Goal: Information Seeking & Learning: Learn about a topic

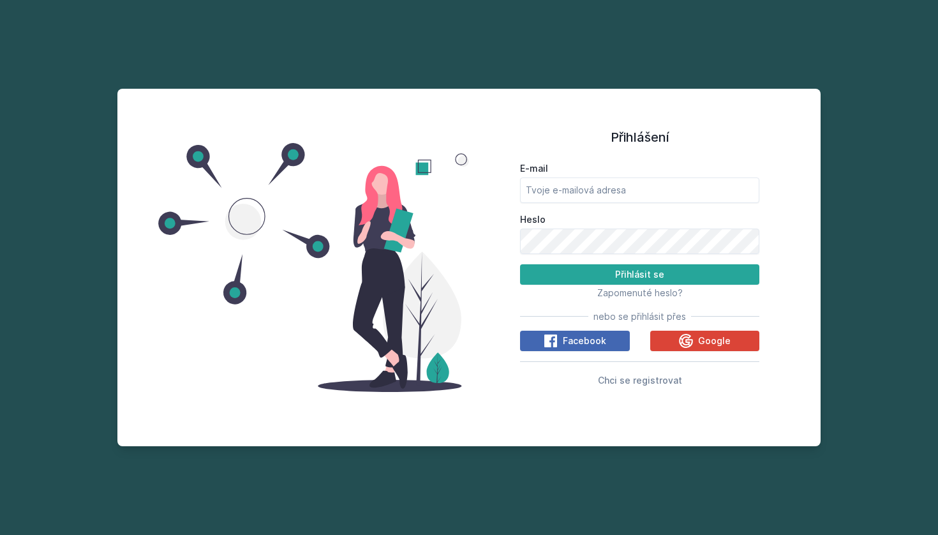
click at [712, 358] on div "E-mail Heslo Přihlásit se Zapomenuté heslo? nebo se přihlásit přes Facebook Goo…" at bounding box center [639, 272] width 239 height 230
click at [713, 346] on span "Google" at bounding box center [714, 340] width 33 height 13
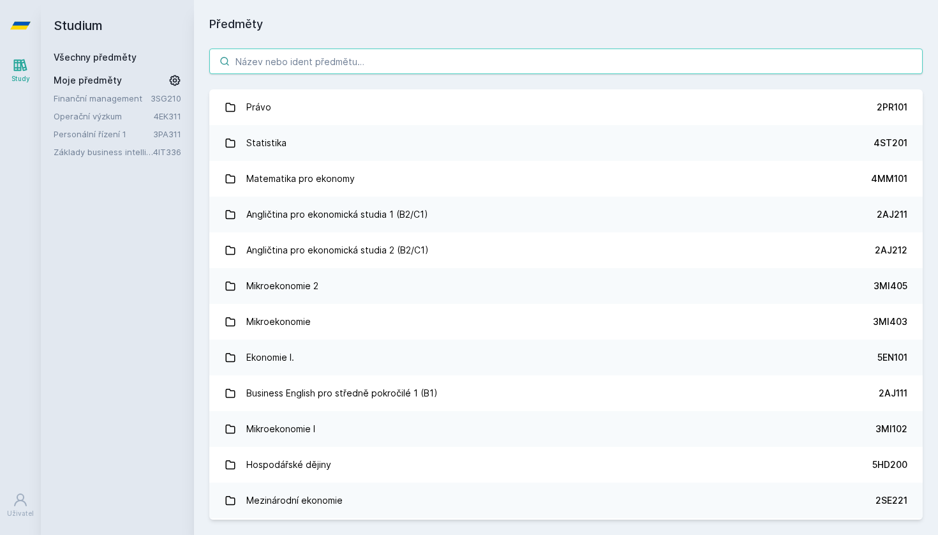
click at [369, 59] on input "search" at bounding box center [565, 61] width 713 height 26
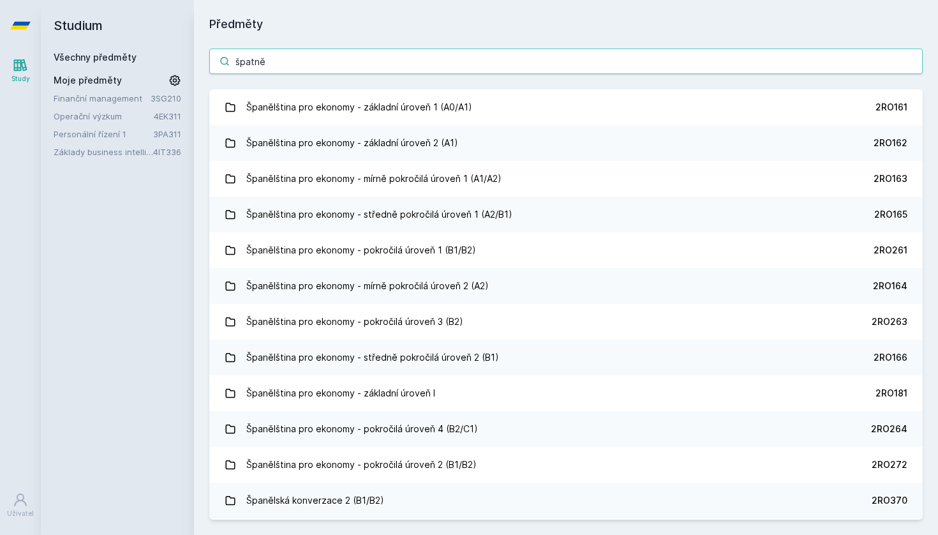
type input "špatně"
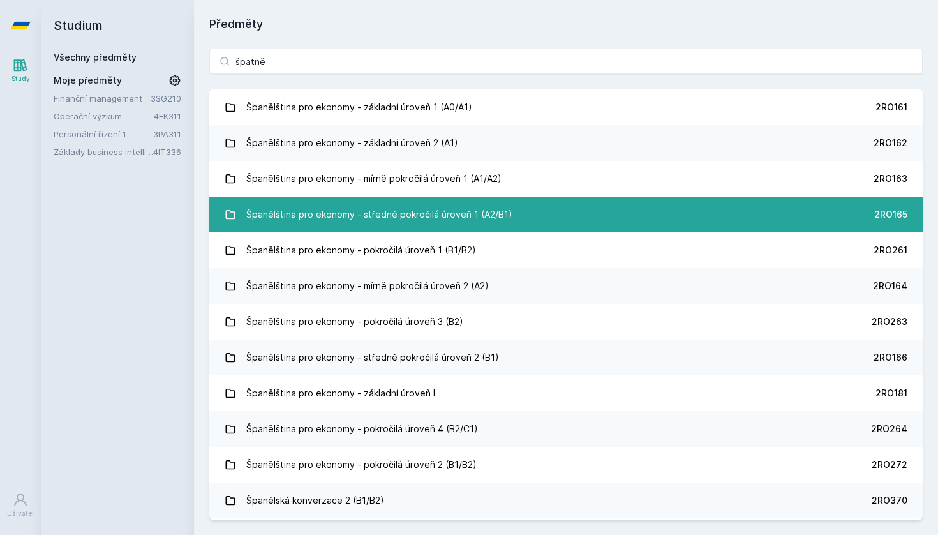
drag, startPoint x: 369, startPoint y: 59, endPoint x: 462, endPoint y: 220, distance: 185.5
click at [462, 220] on div "Španělština pro ekonomy - středně pokročilá úroveň 1 (A2/B1)" at bounding box center [379, 215] width 266 height 26
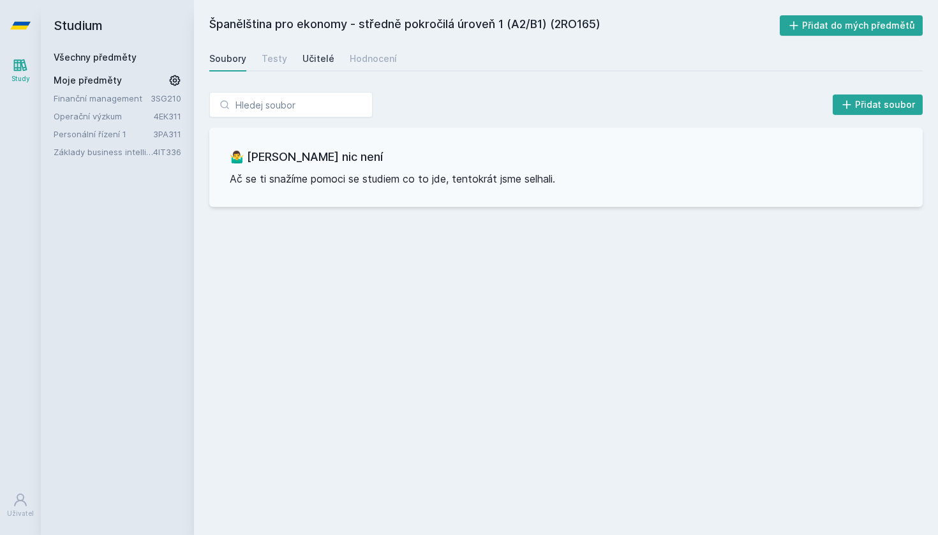
click at [303, 55] on div "Učitelé" at bounding box center [318, 58] width 32 height 13
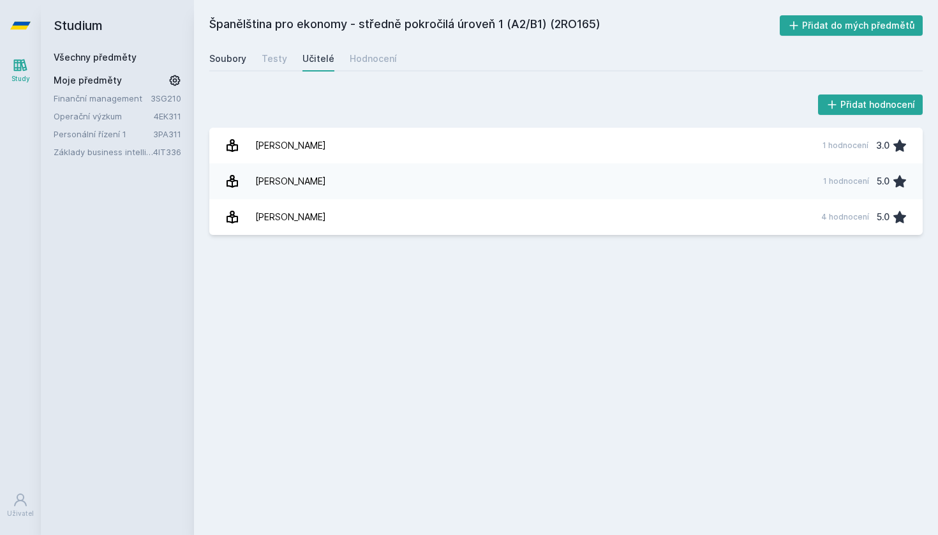
click at [241, 52] on link "Soubory" at bounding box center [227, 59] width 37 height 26
